Goal: Entertainment & Leisure: Consume media (video, audio)

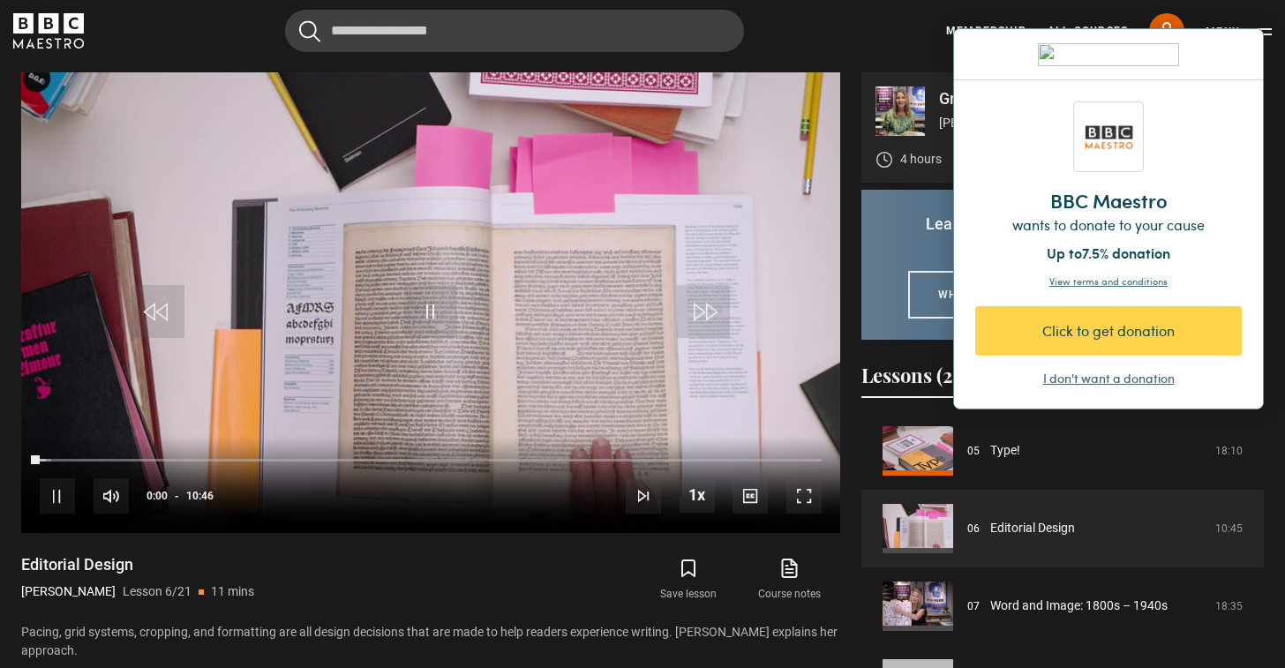
click at [1114, 377] on div "I don't want a donation" at bounding box center [1108, 379] width 131 height 18
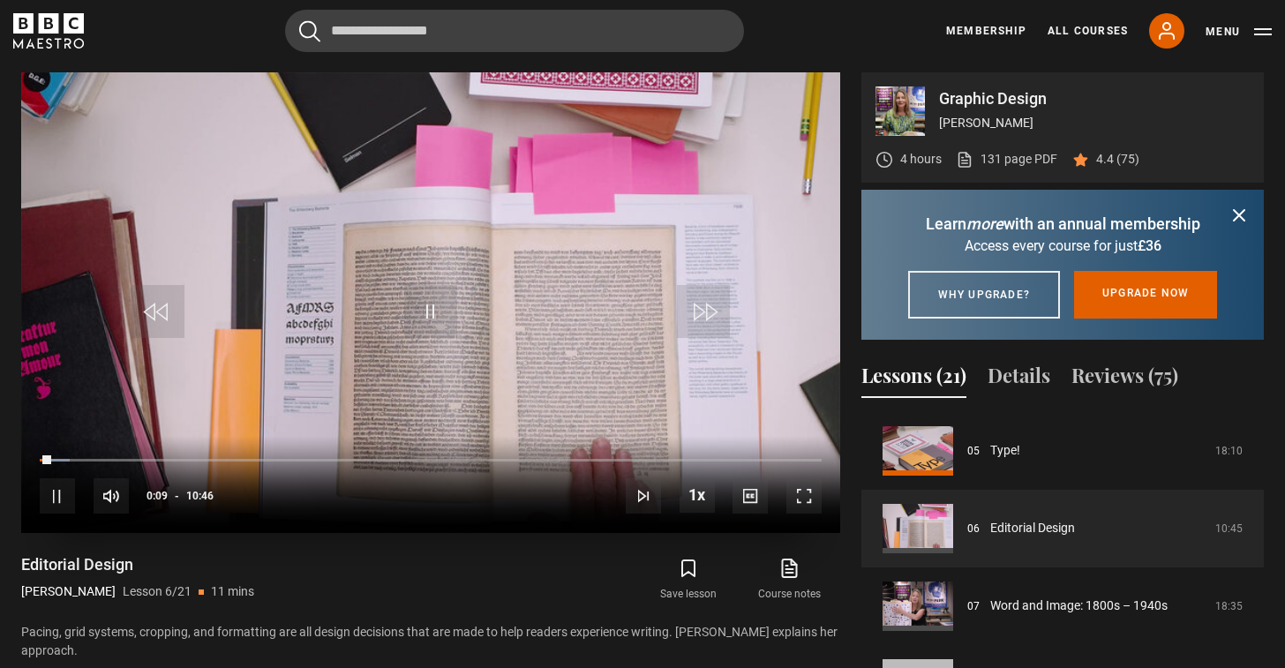
click at [803, 490] on span "Video Player" at bounding box center [803, 495] width 35 height 35
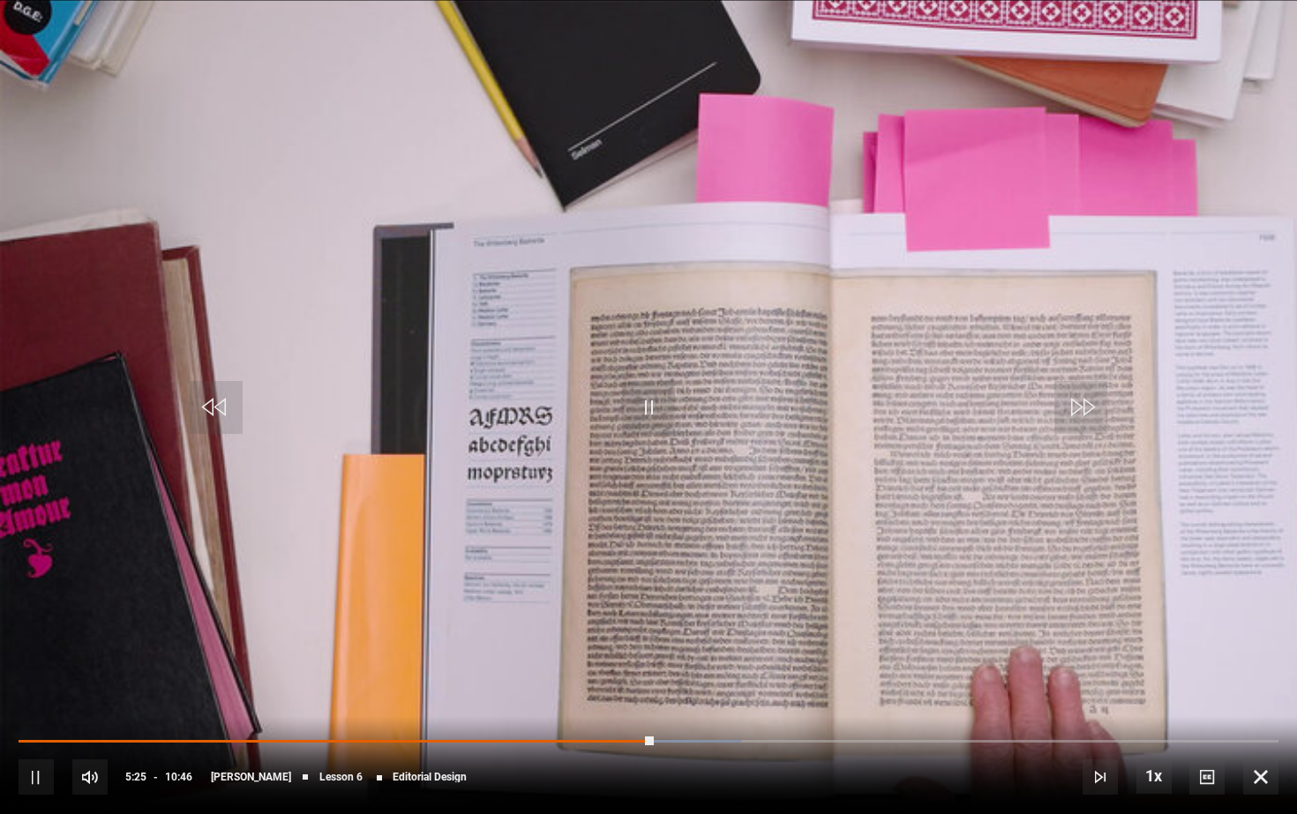
click at [670, 490] on video "Video Player" at bounding box center [648, 407] width 1297 height 814
click at [645, 401] on span "Video Player" at bounding box center [648, 407] width 53 height 53
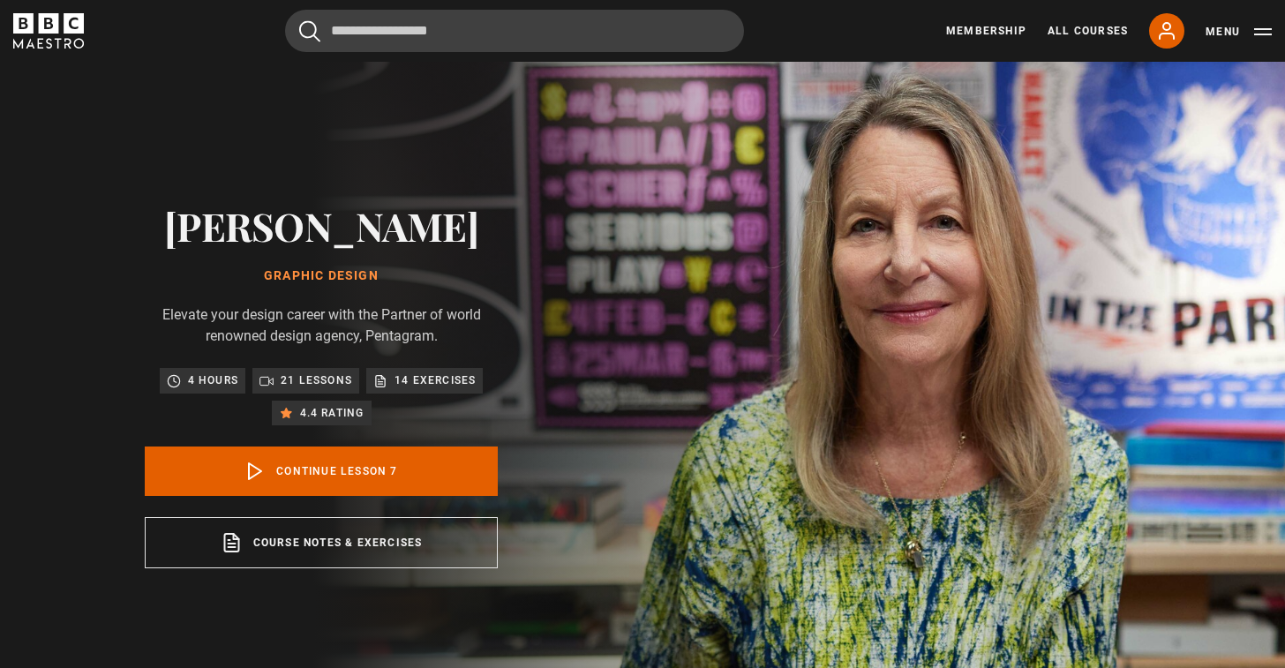
scroll to position [708, 0]
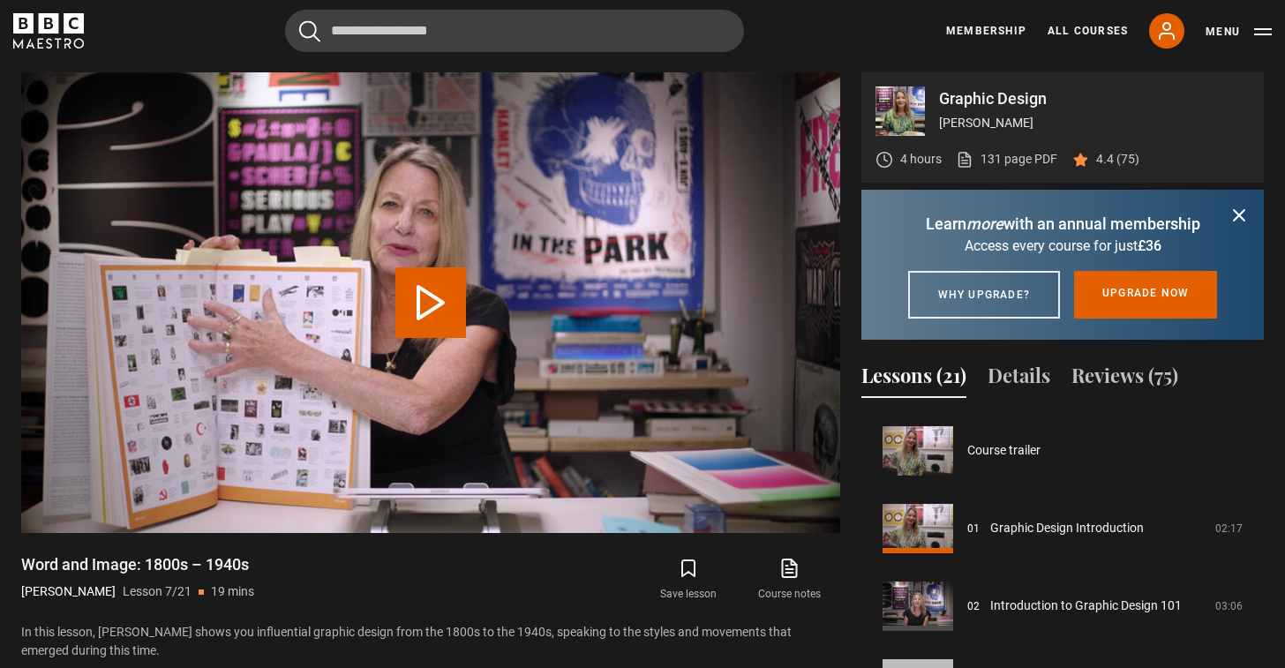
click at [1239, 210] on icon "submit" at bounding box center [1238, 215] width 21 height 21
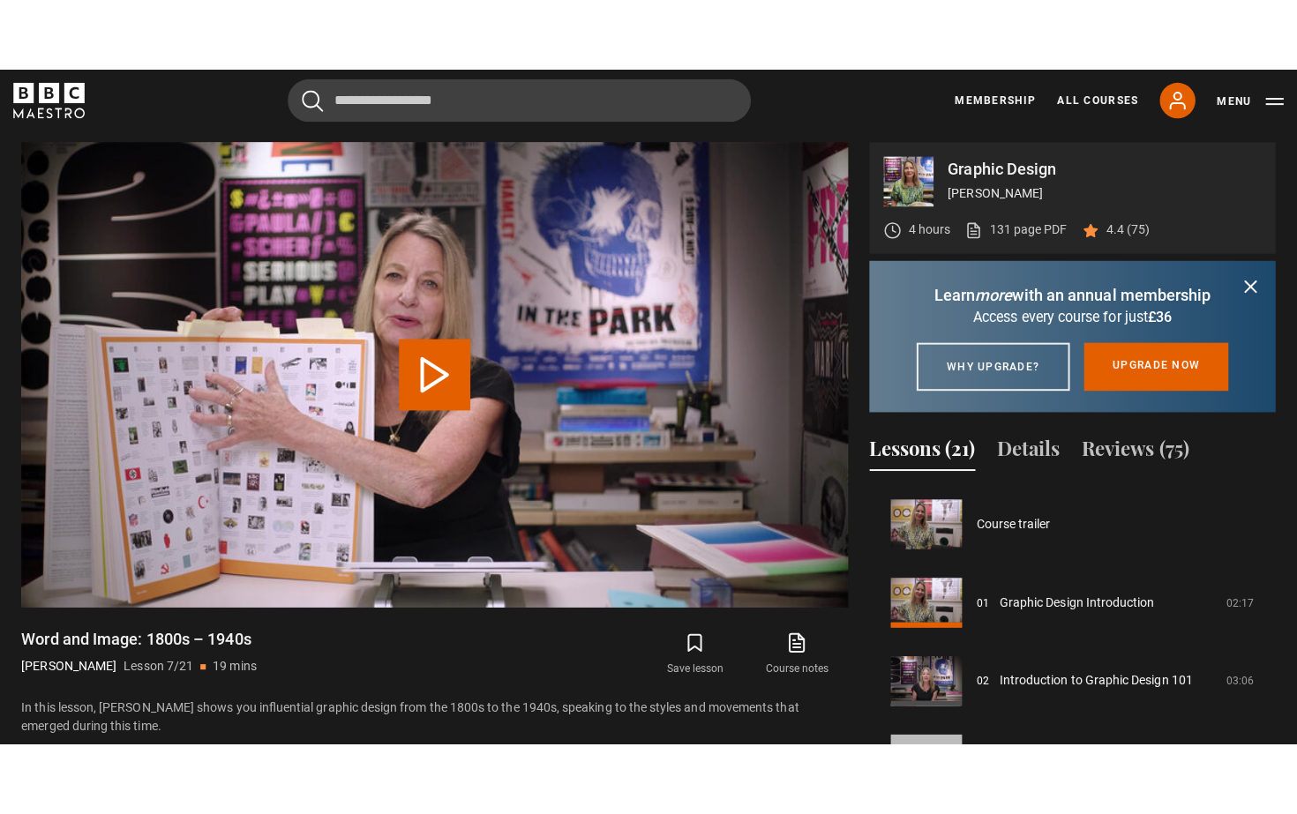
scroll to position [466, 0]
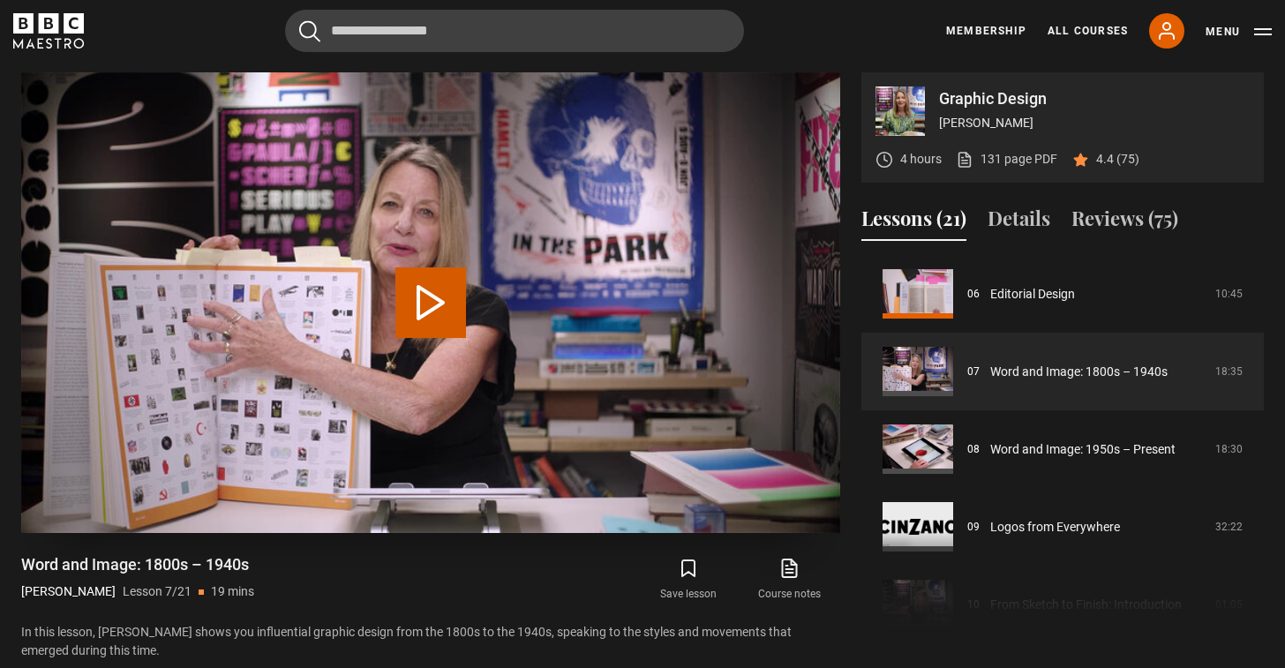
click at [431, 298] on button "Play Lesson Word and Image: 1800s – 1940s" at bounding box center [430, 302] width 71 height 71
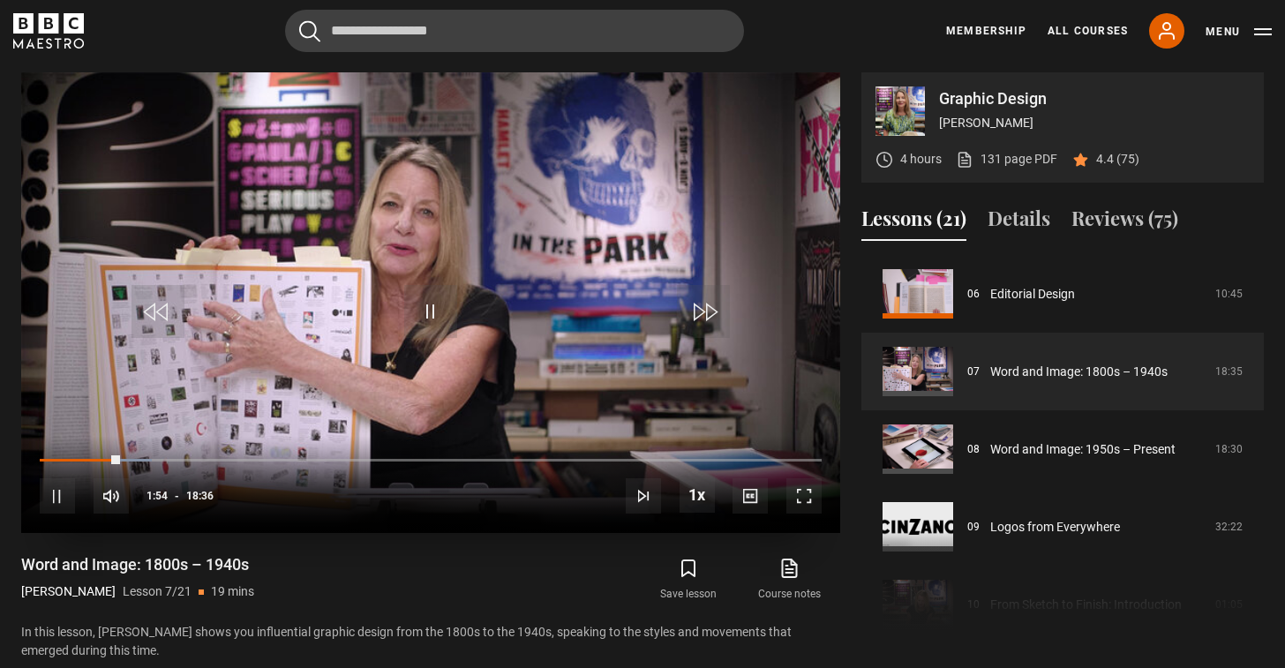
click at [444, 311] on span "Video Player" at bounding box center [430, 311] width 53 height 53
click at [422, 307] on span "Video Player" at bounding box center [430, 311] width 53 height 53
click at [810, 495] on span "Video Player" at bounding box center [803, 495] width 35 height 35
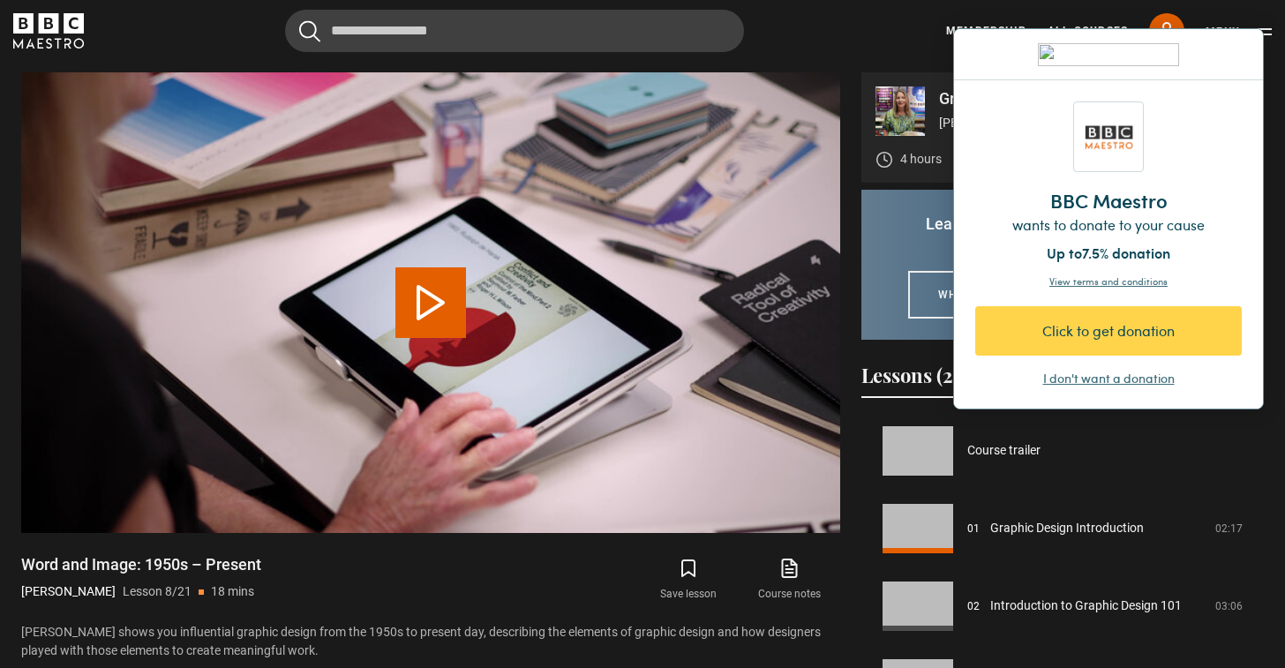
scroll to position [544, 0]
